Goal: Information Seeking & Learning: Learn about a topic

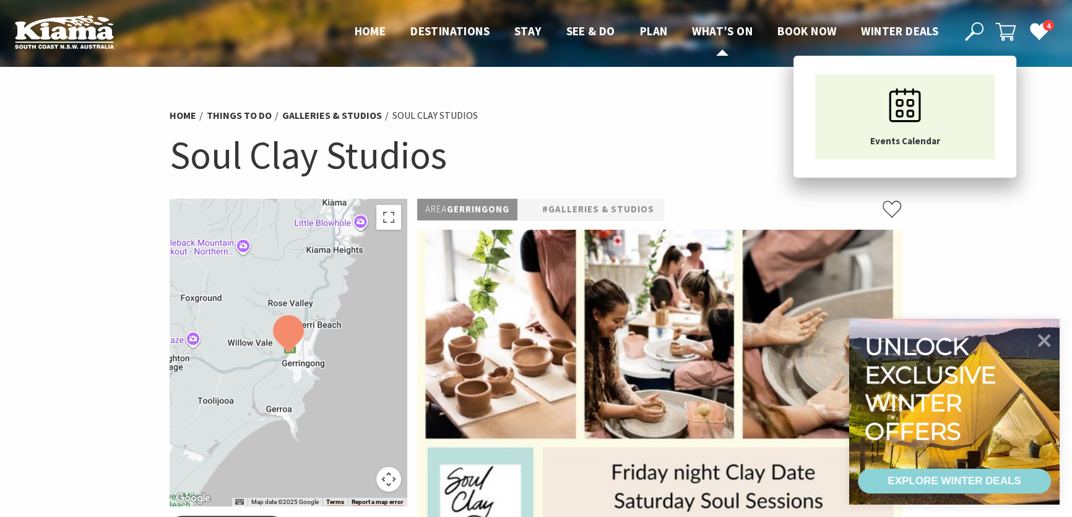
click at [730, 28] on span "What’s On" at bounding box center [722, 31] width 61 height 15
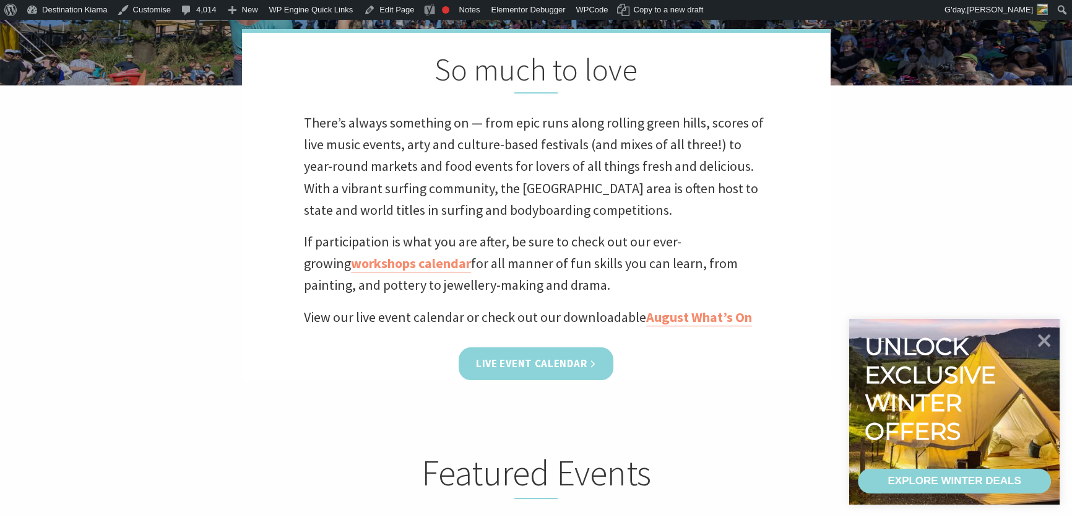
scroll to position [675, 0]
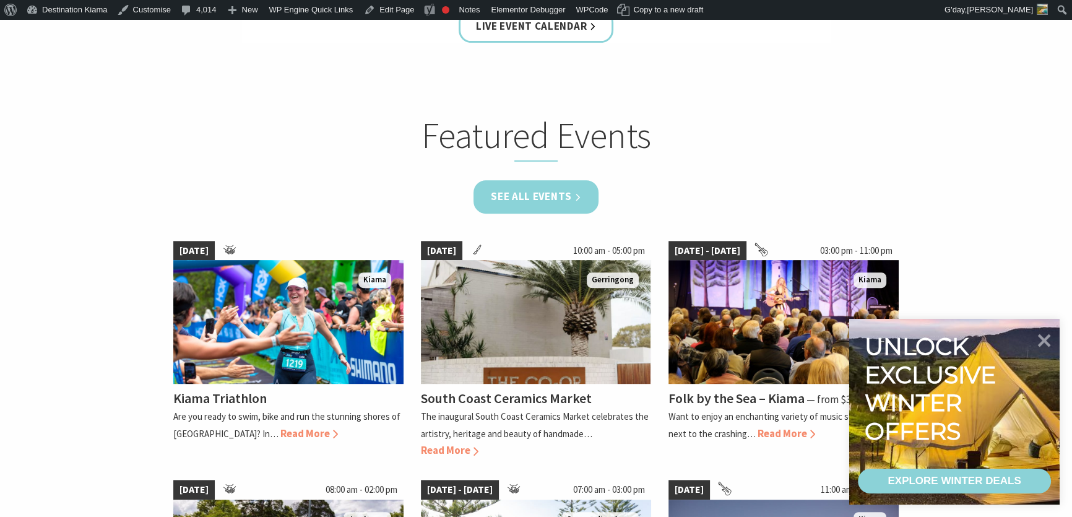
click at [544, 196] on link "See all Events" at bounding box center [535, 196] width 125 height 33
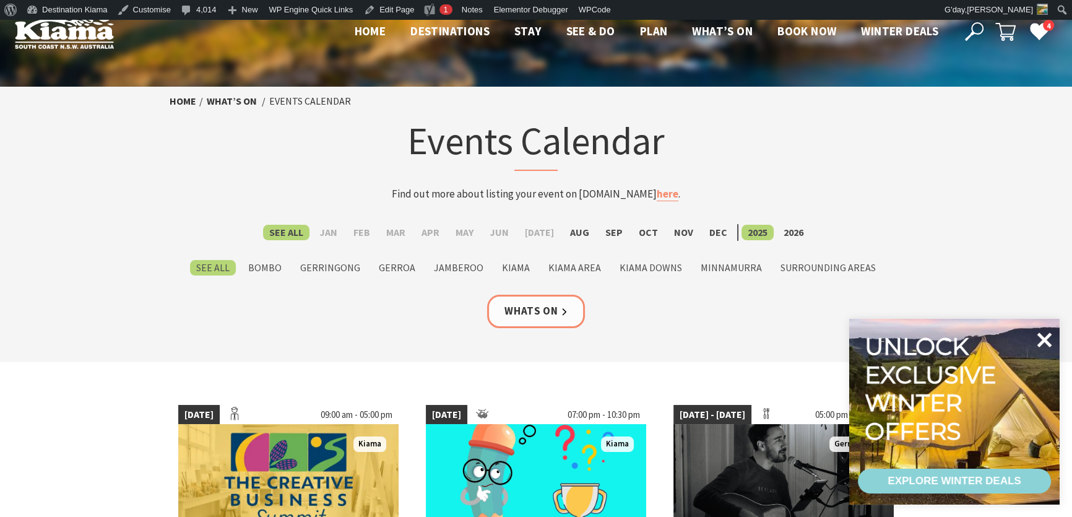
click at [1039, 337] on icon at bounding box center [1044, 340] width 30 height 30
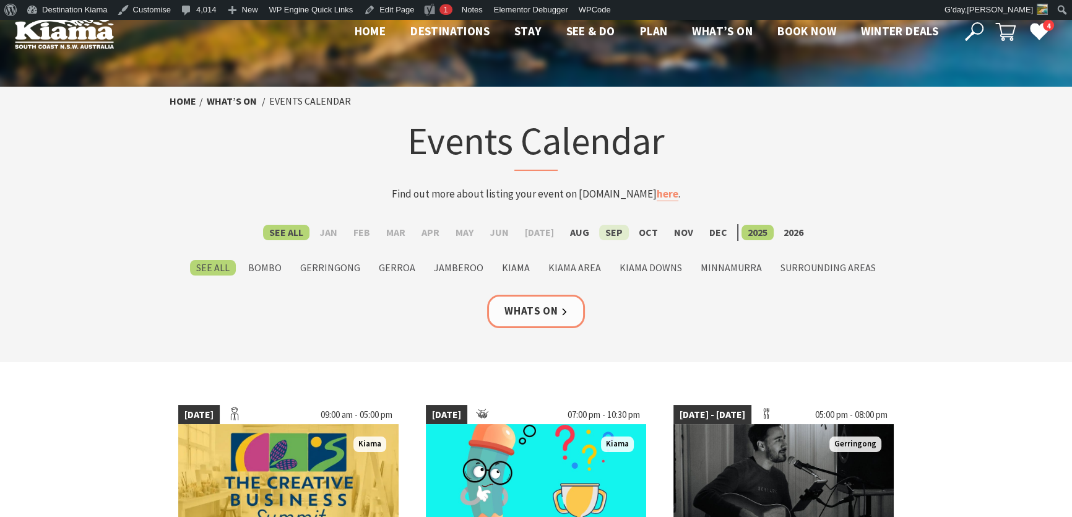
click at [604, 227] on label "Sep" at bounding box center [614, 232] width 30 height 15
click at [0, 0] on input "Sep" at bounding box center [0, 0] width 0 height 0
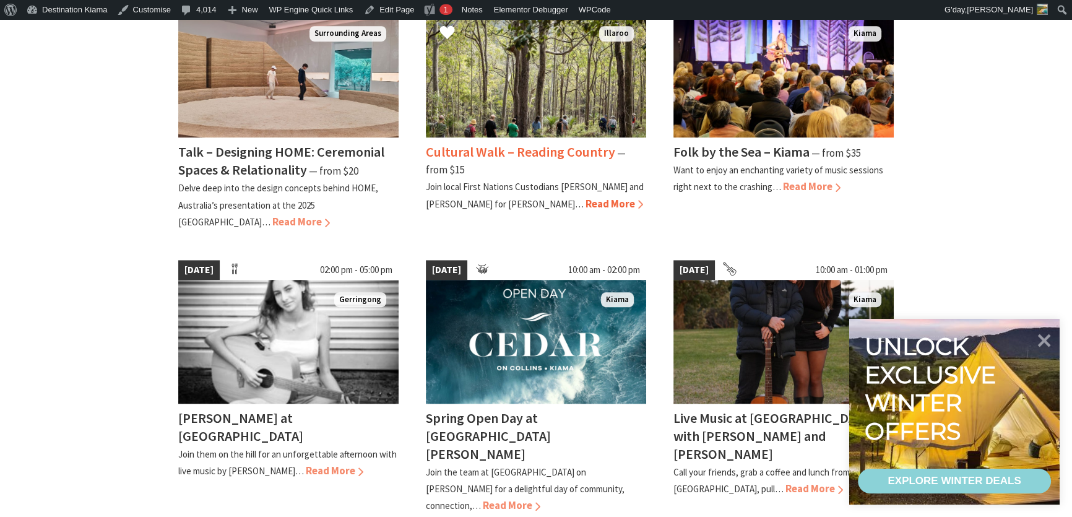
scroll to position [1013, 0]
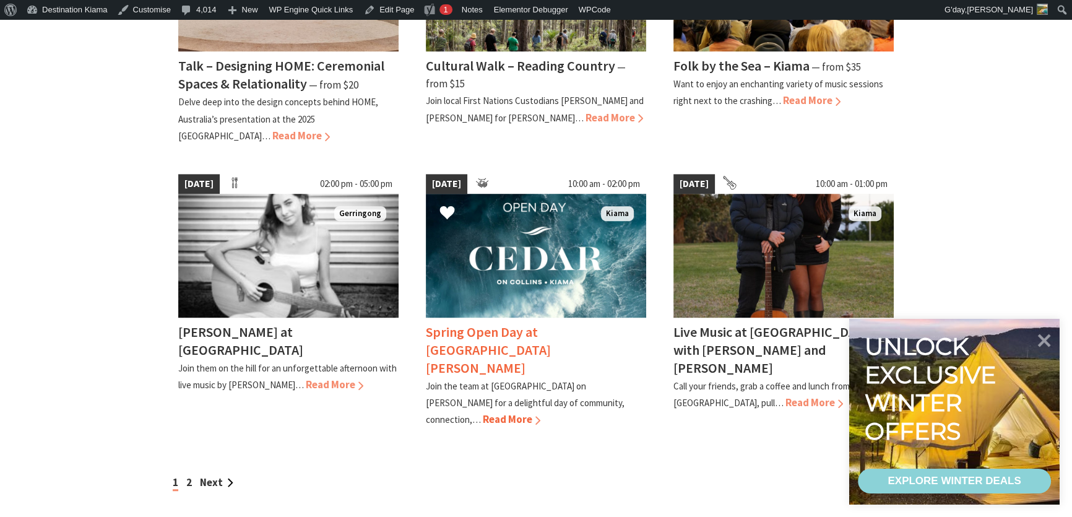
click at [492, 323] on h4 "Spring Open Day at [GEOGRAPHIC_DATA][PERSON_NAME]" at bounding box center [488, 349] width 125 height 53
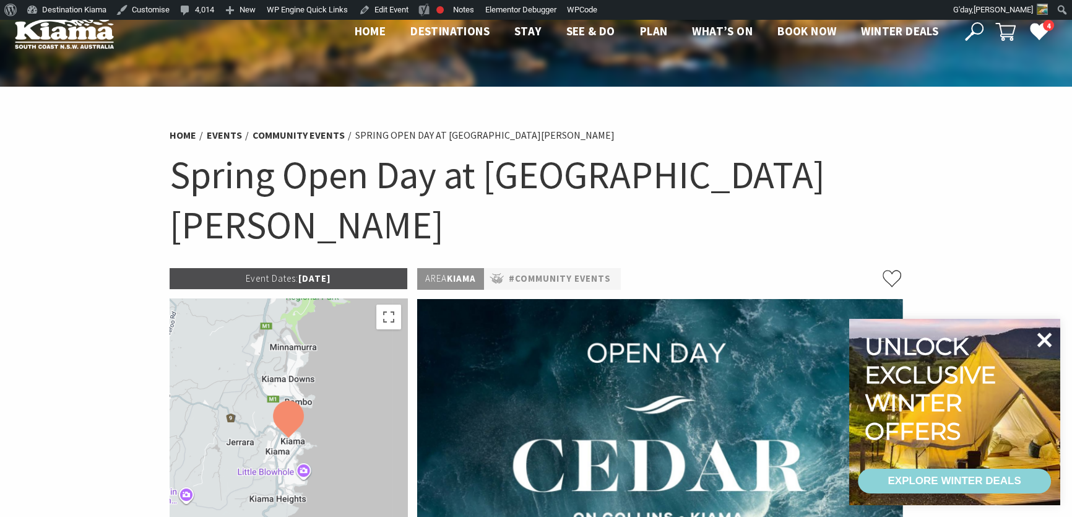
click at [1046, 334] on icon at bounding box center [1044, 340] width 30 height 30
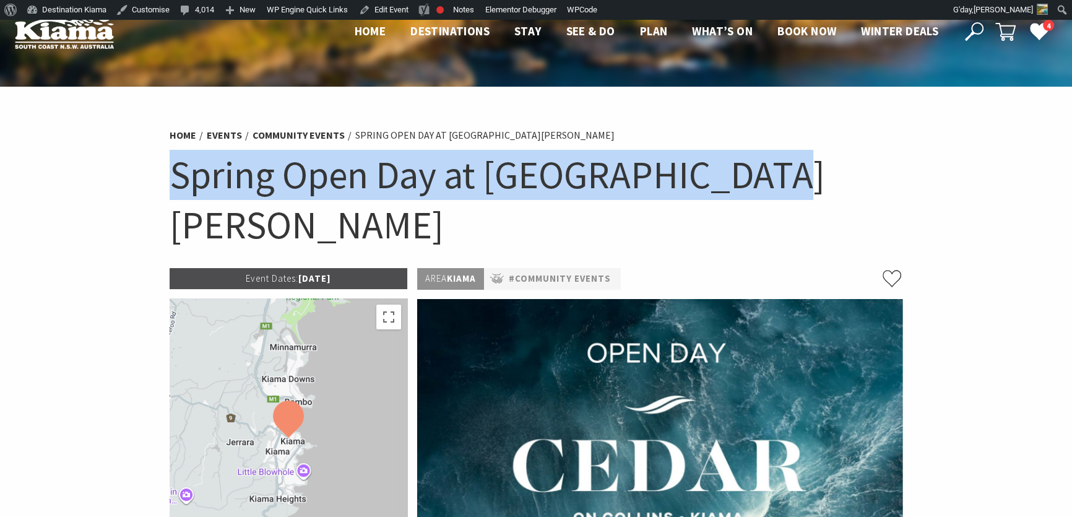
drag, startPoint x: 178, startPoint y: 170, endPoint x: 741, endPoint y: 171, distance: 563.2
click at [741, 171] on h1 "Spring Open Day at [GEOGRAPHIC_DATA][PERSON_NAME]" at bounding box center [536, 200] width 733 height 100
copy h1 "Spring Open Day at [GEOGRAPHIC_DATA][PERSON_NAME]"
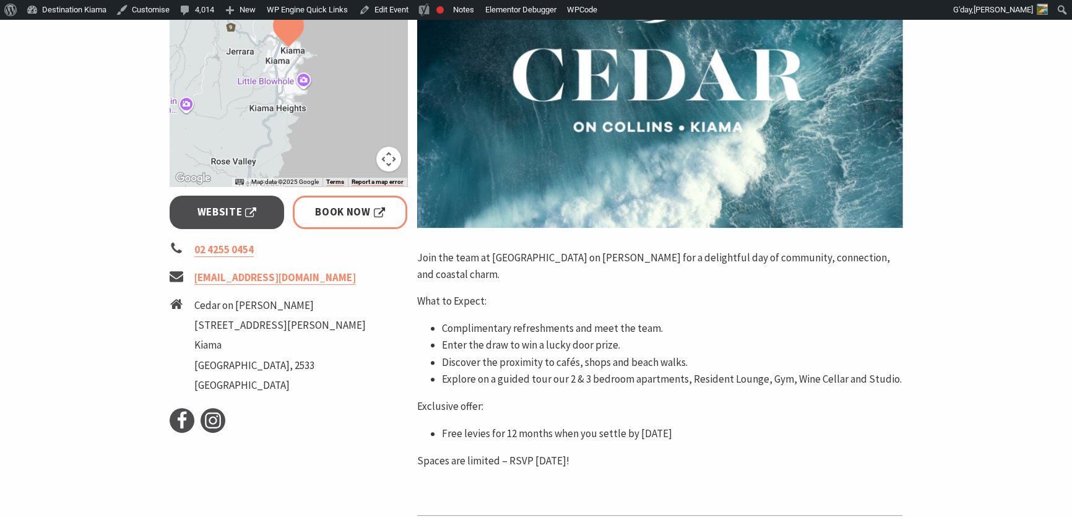
scroll to position [394, 0]
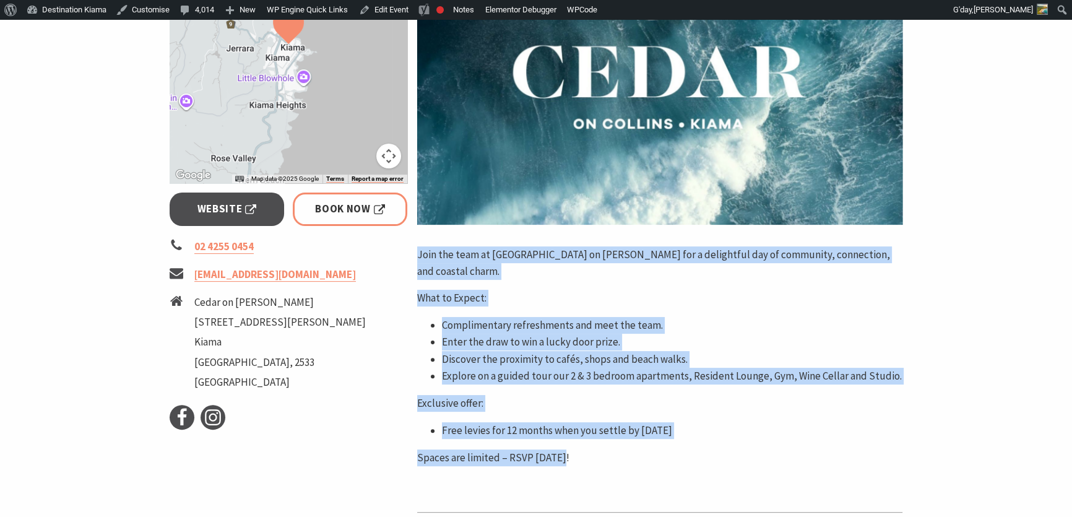
drag, startPoint x: 419, startPoint y: 204, endPoint x: 584, endPoint y: 396, distance: 252.8
click at [584, 396] on div "Join the team at [GEOGRAPHIC_DATA] on [PERSON_NAME] for a delightful day of com…" at bounding box center [659, 369] width 485 height 247
copy div "Join the team at [GEOGRAPHIC_DATA] on [PERSON_NAME] for a delightful day of com…"
click at [214, 192] on link "Website" at bounding box center [227, 208] width 115 height 33
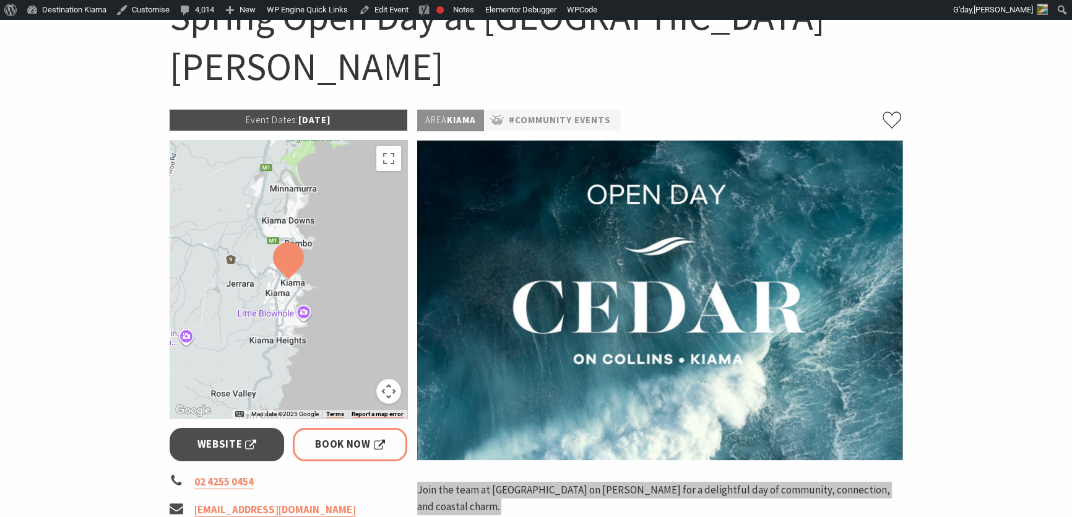
scroll to position [0, 0]
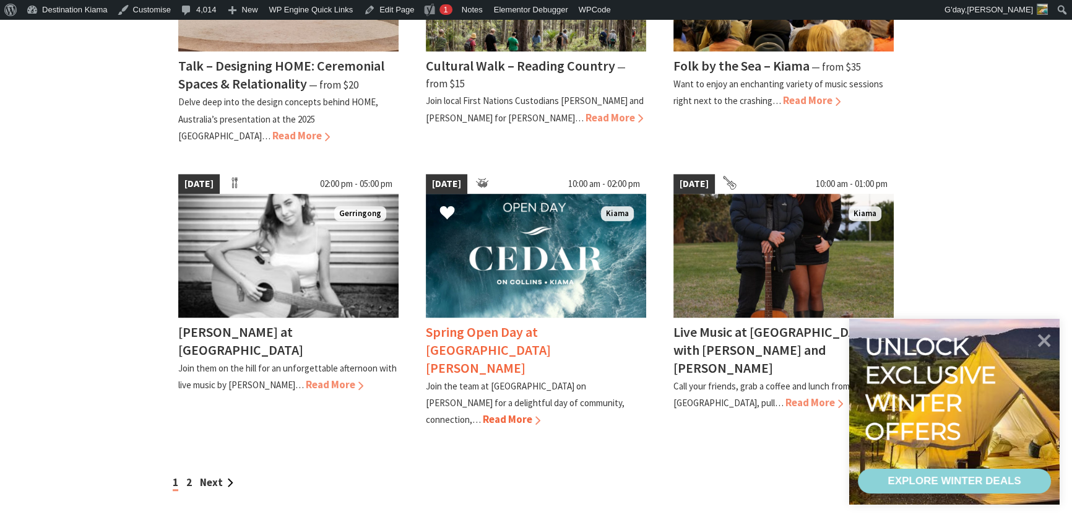
scroll to position [1013, 0]
drag, startPoint x: 6, startPoint y: 205, endPoint x: 0, endPoint y: 209, distance: 6.9
